Goal: Find specific page/section: Find specific page/section

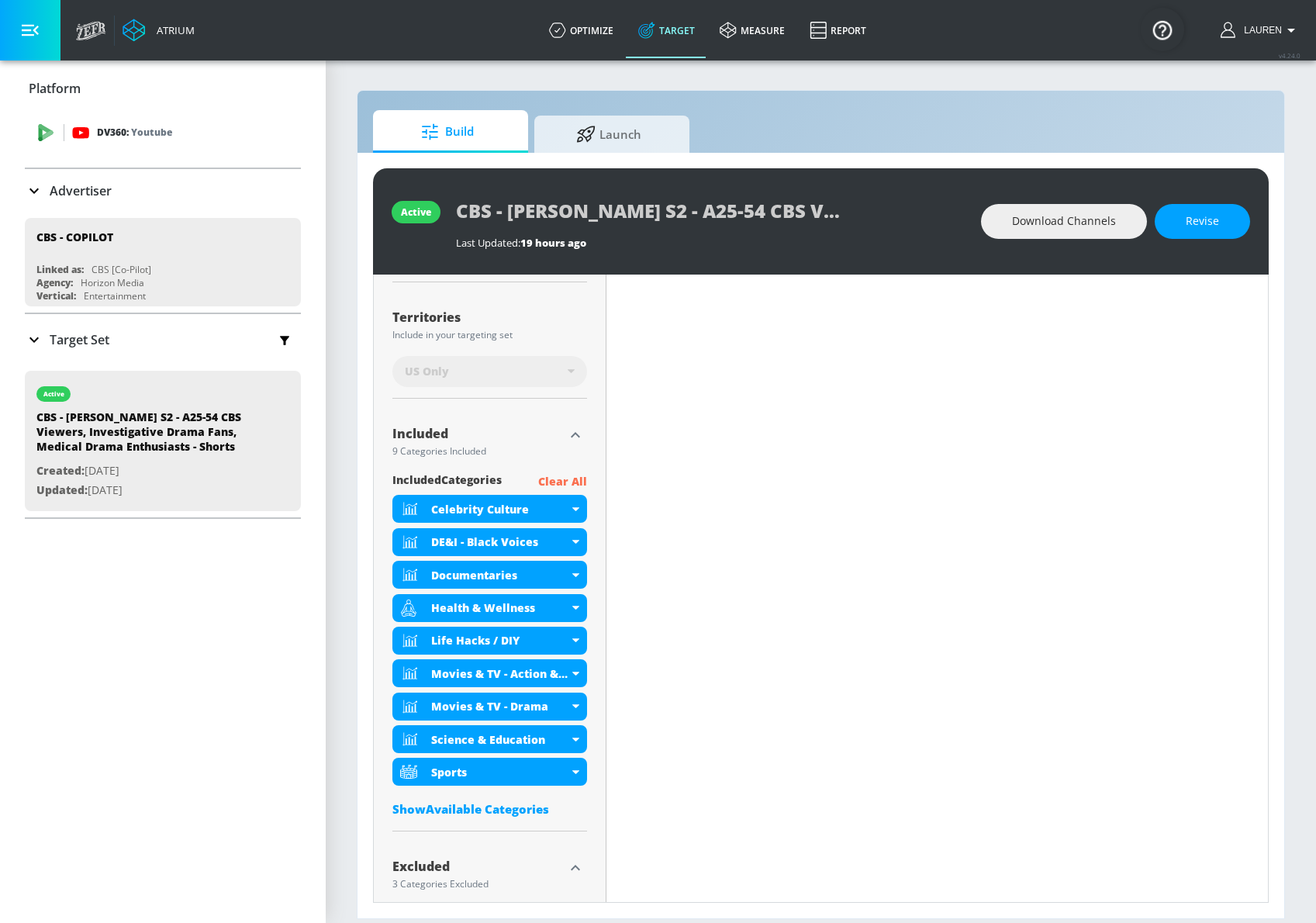
scroll to position [396, 0]
